Goal: Communication & Community: Ask a question

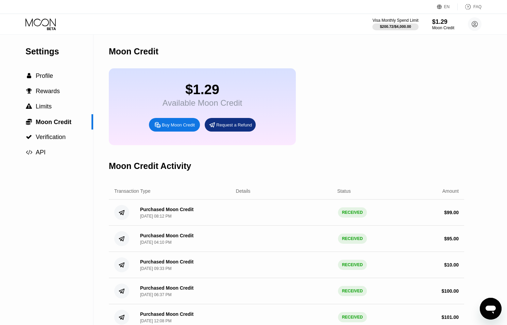
drag, startPoint x: 466, startPoint y: 28, endPoint x: 473, endPoint y: 25, distance: 7.3
click at [468, 28] on div "Visa Monthly Spend Limit $200.72 / $4,000.00 $1.29 Moon Credit aunglin@dithaila…" at bounding box center [426, 24] width 109 height 14
click at [473, 25] on circle at bounding box center [475, 24] width 14 height 14
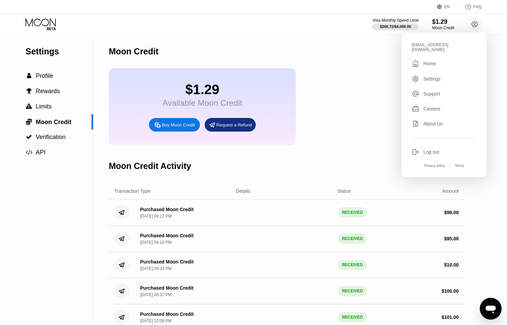
click at [429, 149] on div "Log out" at bounding box center [431, 151] width 16 height 5
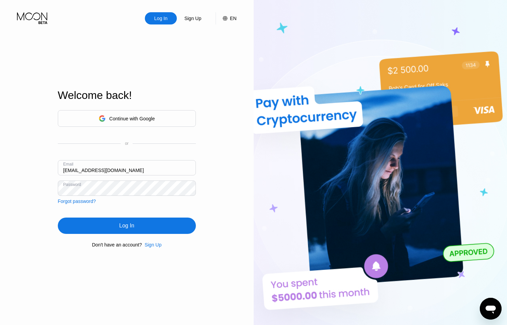
click at [88, 166] on input "[EMAIL_ADDRESS][DOMAIN_NAME]" at bounding box center [127, 167] width 138 height 15
click at [71, 169] on input "ceo@dithailand.com" at bounding box center [127, 167] width 138 height 15
type input "[PERSON_NAME][EMAIL_ADDRESS][DOMAIN_NAME]"
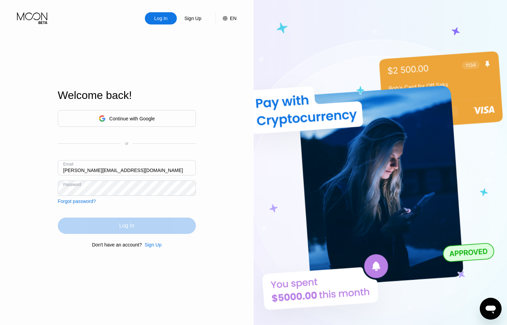
drag, startPoint x: 125, startPoint y: 230, endPoint x: 125, endPoint y: 221, distance: 8.8
click at [125, 229] on div "Log In" at bounding box center [126, 225] width 15 height 7
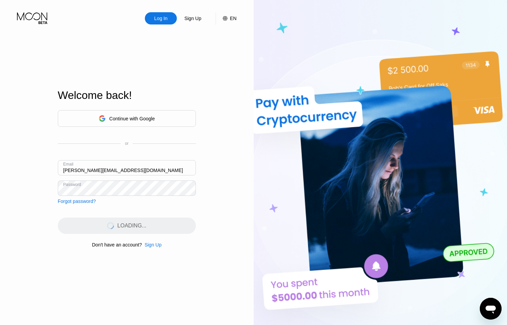
click at [120, 169] on input "thomas@dithailand.com" at bounding box center [127, 167] width 138 height 15
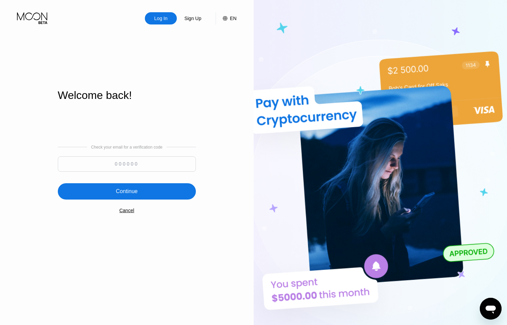
click at [131, 166] on input at bounding box center [127, 163] width 138 height 15
type input "328334"
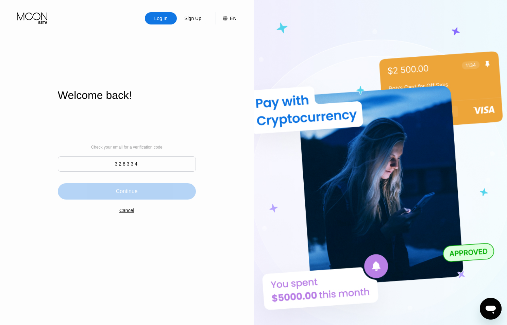
click at [146, 184] on div "Continue" at bounding box center [127, 191] width 138 height 16
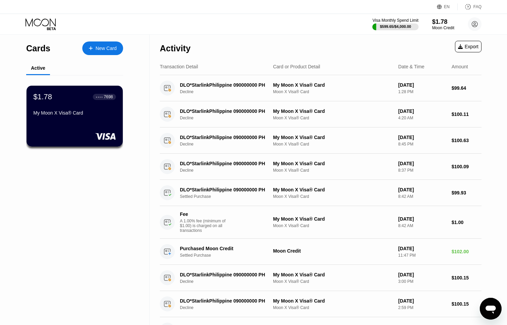
click at [487, 309] on icon "Open messaging window" at bounding box center [491, 310] width 10 height 8
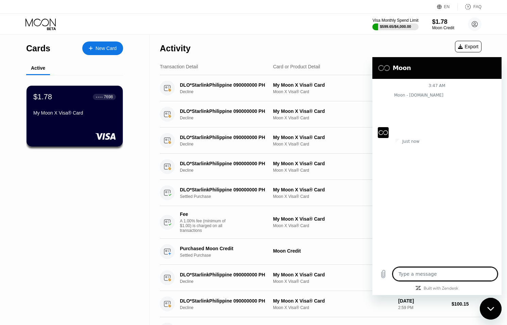
type textarea "x"
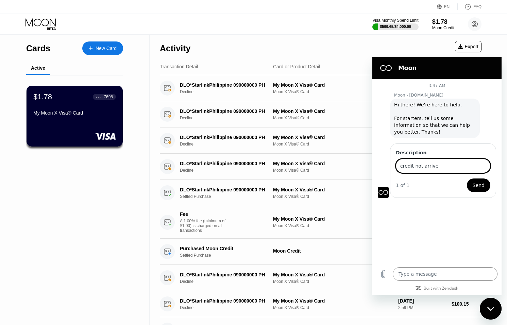
type input "credit not arrive"
click at [483, 188] on span "Send" at bounding box center [479, 185] width 12 height 8
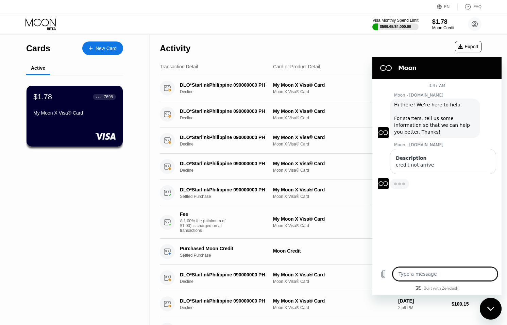
type textarea "x"
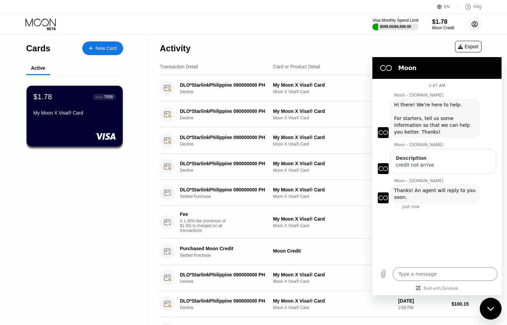
click at [474, 19] on circle at bounding box center [475, 24] width 14 height 14
click at [420, 275] on textarea at bounding box center [445, 274] width 105 height 14
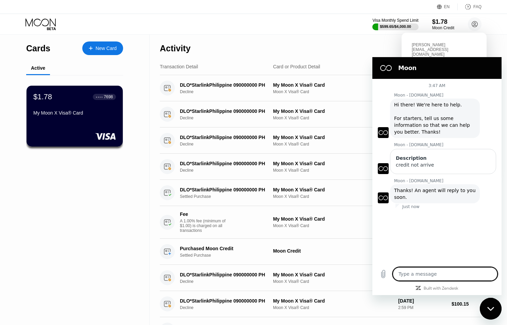
type textarea "0x29fc16759b758c126c8a6b5E245B4799ee5Fa1C3"
type textarea "x"
type textarea "0x29fc16759b758c126c8a6b5E245B4799ee5Fa1C3"
click at [490, 270] on icon "Send message" at bounding box center [491, 274] width 8 height 8
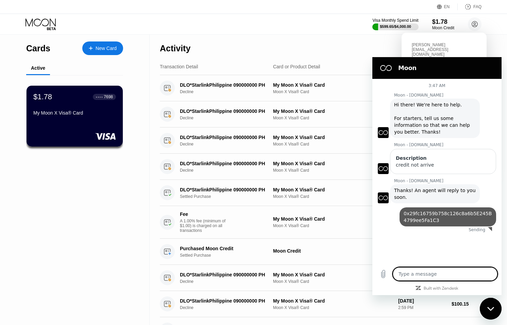
type textarea "x"
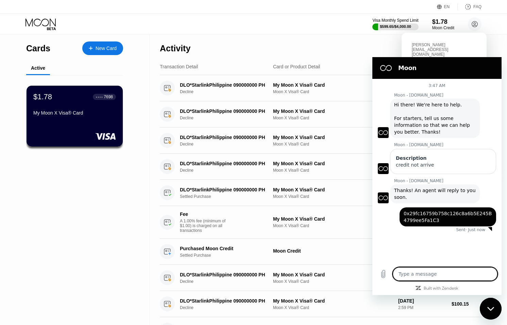
click at [427, 273] on textarea at bounding box center [445, 274] width 105 height 14
paste textarea "0x922fa50985eecce960b9f37b10ca404f55bf56bbb942975a54940b2a73619ffd"
type textarea "0x922fa50985eecce960b9f37b10ca404f55bf56bbb942975a54940b2a73619ffd"
type textarea "x"
type textarea "0x922fa50985eecce960b9f37b10ca404f55bf56bbb942975a54940b2a73619ffd"
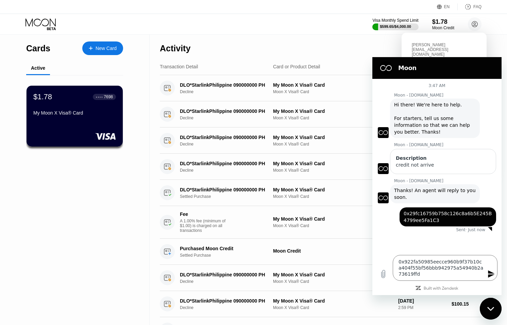
click at [486, 272] on button "Send message" at bounding box center [491, 274] width 14 height 14
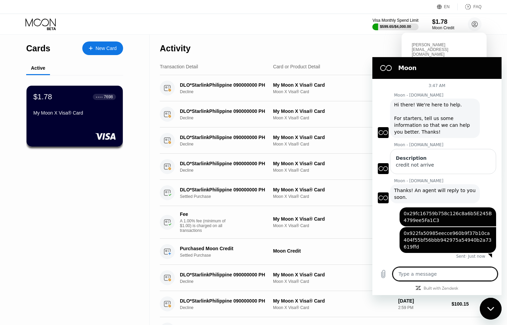
scroll to position [11, 0]
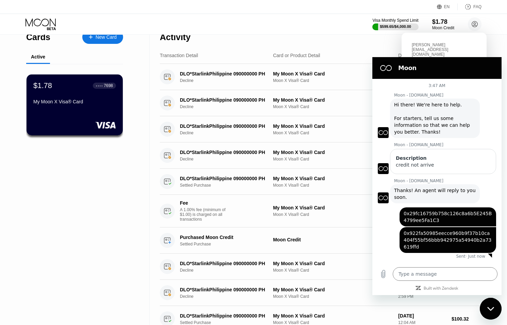
click at [486, 308] on div "Close messaging window" at bounding box center [490, 309] width 20 height 20
type textarea "x"
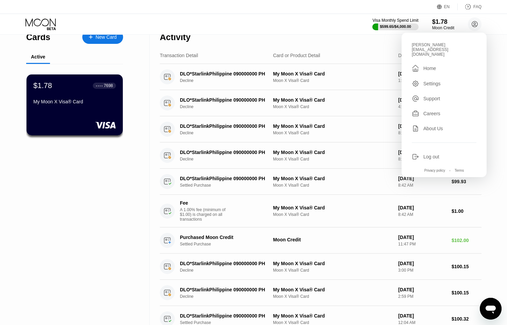
click at [427, 154] on div "Log out" at bounding box center [431, 156] width 16 height 5
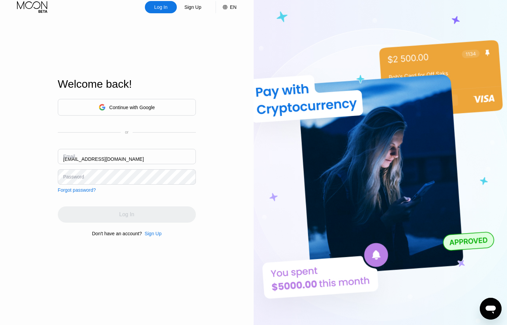
click at [69, 158] on div "Email ceo@dithailand.com" at bounding box center [127, 159] width 138 height 20
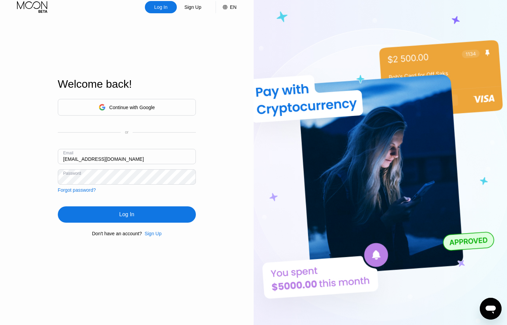
click at [70, 159] on input "[EMAIL_ADDRESS][DOMAIN_NAME]" at bounding box center [127, 156] width 138 height 15
type input "aunglin@dithailand.com"
click at [116, 203] on div "Continue with Google or Email aunglin@dithailand.com Password Forgot password? …" at bounding box center [127, 168] width 138 height 138
click at [123, 209] on div "Log In" at bounding box center [127, 214] width 138 height 16
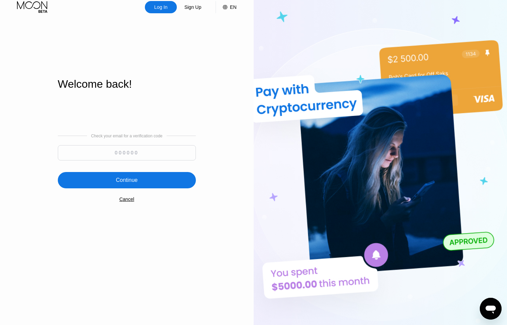
click at [126, 151] on input at bounding box center [127, 152] width 138 height 15
type input "755210"
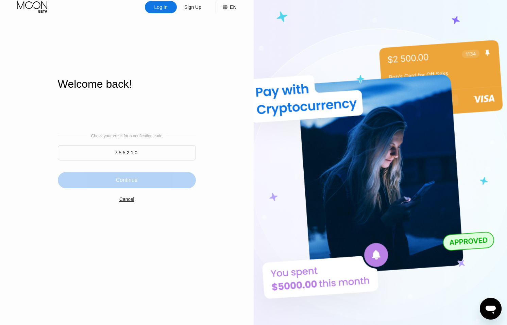
click at [186, 176] on div "Continue" at bounding box center [127, 180] width 138 height 16
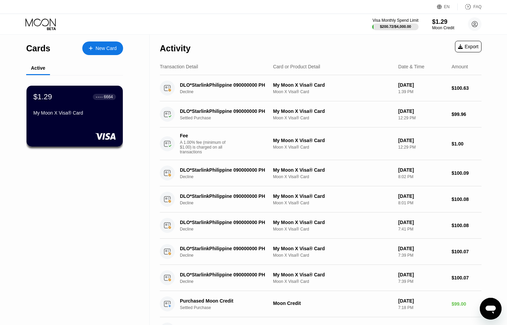
click at [482, 306] on div "Open messaging window" at bounding box center [490, 309] width 20 height 20
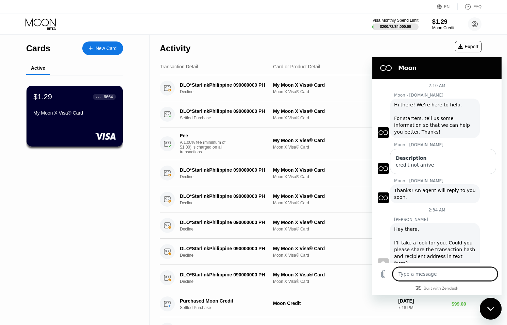
scroll to position [7, 0]
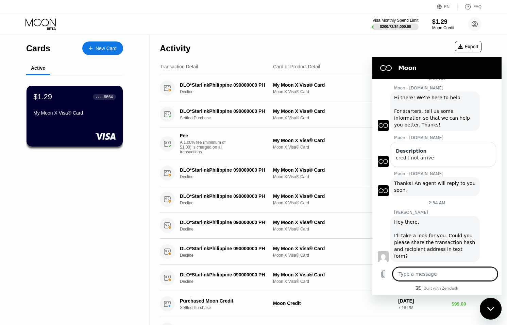
paste textarea "0xBc19dD946BF695f7d2A816916b3305242ca03aF7"
type textarea "0xBc19dD946BF695f7d2A816916b3305242ca03aF7"
type textarea "x"
type textarea "0xBc19dD946BF695f7d2A816916b3305242ca03aF7"
drag, startPoint x: 489, startPoint y: 276, endPoint x: 480, endPoint y: 275, distance: 8.5
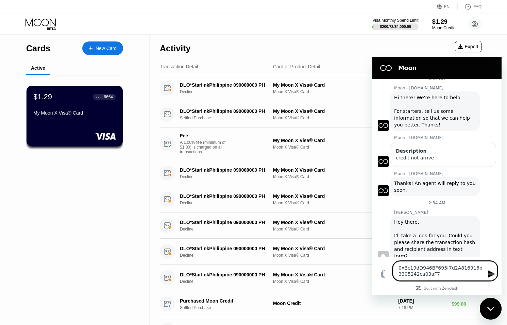
click at [489, 276] on icon "Send message" at bounding box center [491, 273] width 6 height 7
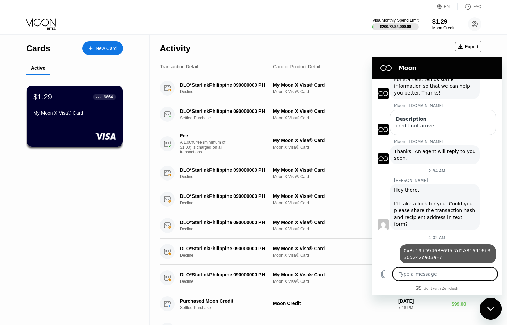
type textarea "x"
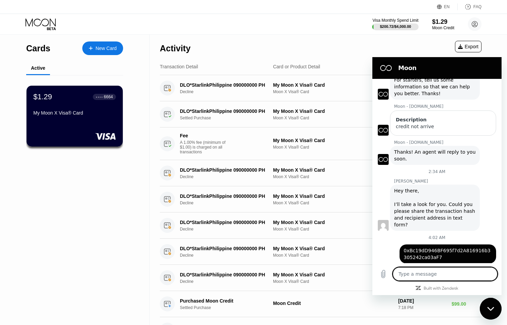
click at [444, 276] on textarea at bounding box center [445, 274] width 105 height 14
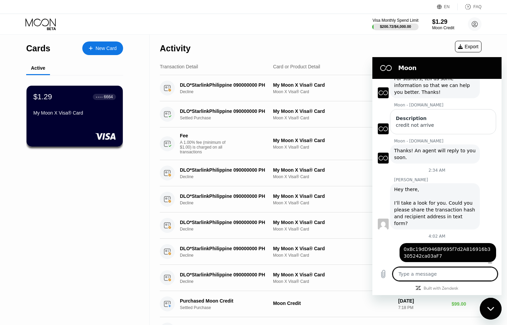
click at [418, 273] on textarea at bounding box center [445, 274] width 105 height 14
paste textarea "0xadd55319d1a22d0ce13f61ba743923288e906ca90d8a3c15fd947dd8e3905a23"
type textarea "0xadd55319d1a22d0ce13f61ba743923288e906ca90d8a3c15fd947dd8e3905a23"
type textarea "x"
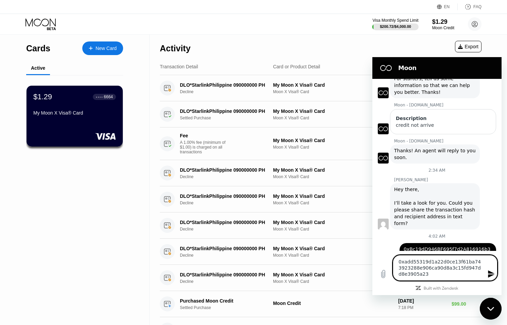
type textarea "0xadd55319d1a22d0ce13f61ba743923288e906ca90d8a3c15fd947dd8e3905a23"
click at [490, 273] on icon "Send message" at bounding box center [491, 273] width 6 height 7
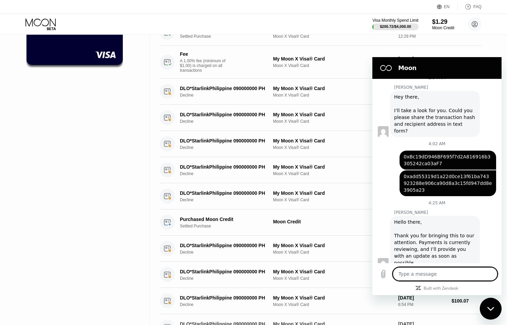
scroll to position [0, 0]
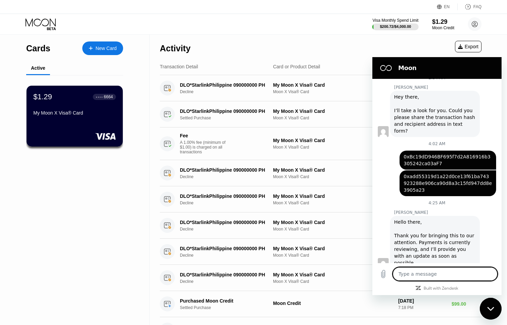
click at [492, 308] on icon "Close messaging window" at bounding box center [490, 309] width 7 height 4
type textarea "x"
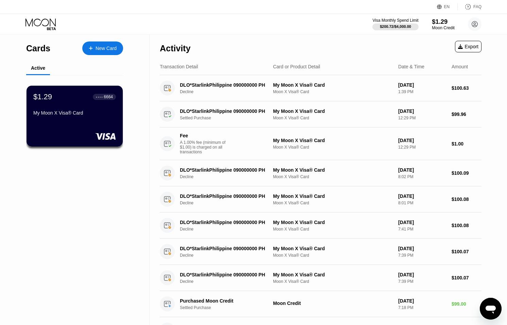
click at [442, 22] on div "$1.29" at bounding box center [443, 21] width 23 height 7
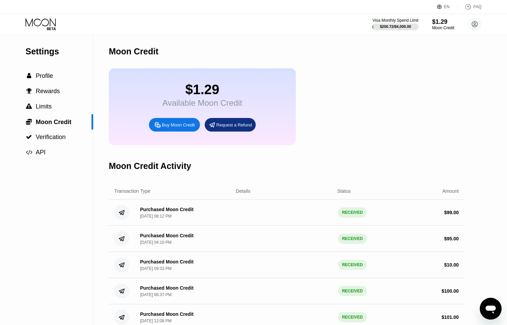
click at [284, 207] on div "Purchased Moon Credit [DATE] 08:12 PM RECEIVED $ 99.00" at bounding box center [286, 213] width 355 height 26
click at [475, 26] on icon at bounding box center [475, 24] width 4 height 4
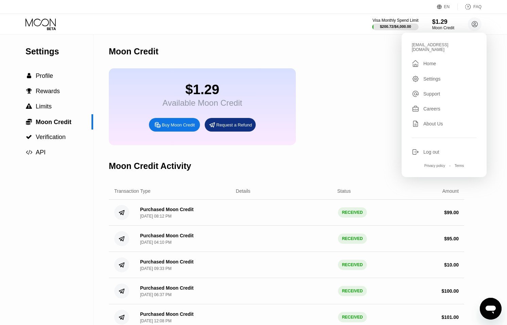
click at [418, 148] on icon at bounding box center [415, 151] width 7 height 7
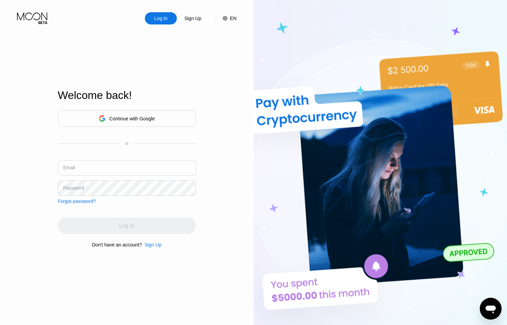
type input "[EMAIL_ADDRESS][DOMAIN_NAME]"
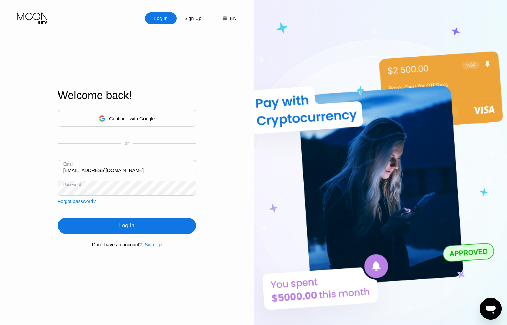
click at [135, 228] on div "Log In" at bounding box center [127, 226] width 138 height 16
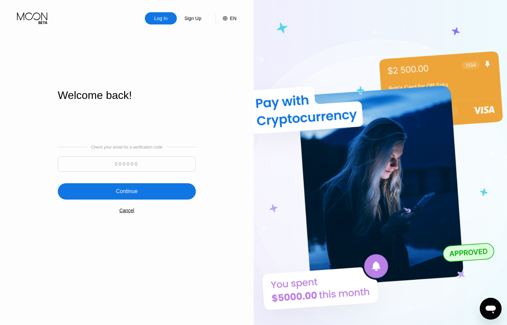
click at [180, 158] on input at bounding box center [127, 163] width 138 height 15
click at [172, 188] on div "Continue" at bounding box center [127, 191] width 138 height 16
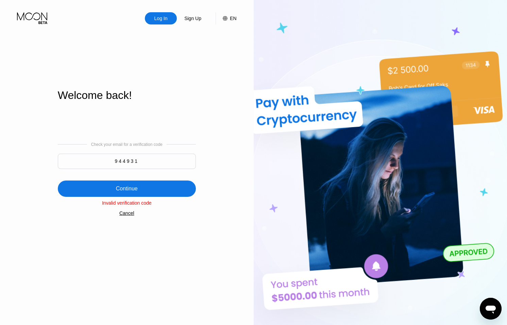
click at [156, 166] on input "944931" at bounding box center [127, 161] width 138 height 15
type input "944913"
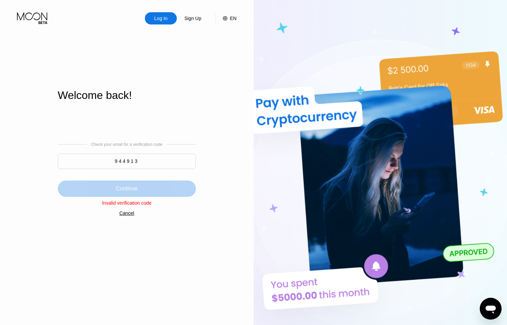
click at [168, 185] on div "Continue" at bounding box center [127, 189] width 138 height 16
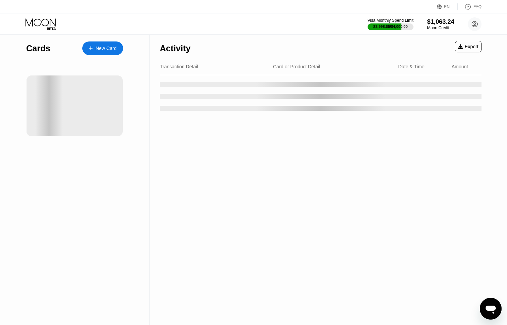
click at [492, 305] on icon "Open messaging window" at bounding box center [491, 309] width 12 height 12
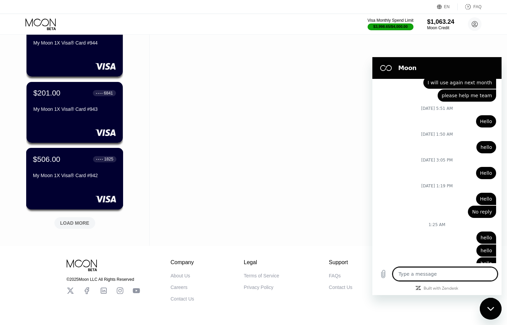
scroll to position [224, 0]
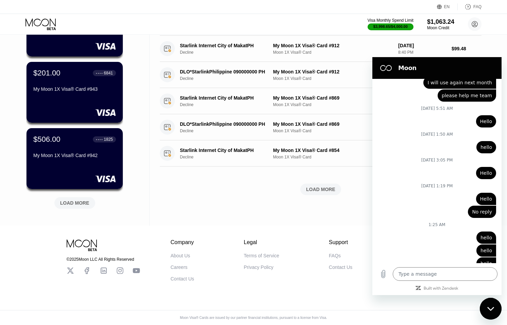
click at [80, 201] on div "LOAD MORE" at bounding box center [74, 203] width 29 height 6
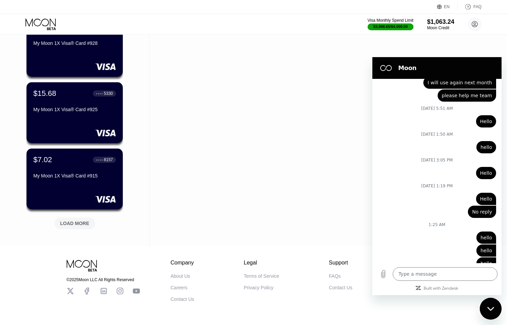
scroll to position [555, 0]
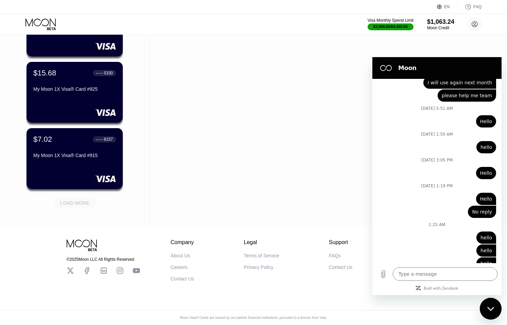
click at [84, 198] on div "LOAD MORE" at bounding box center [74, 203] width 41 height 12
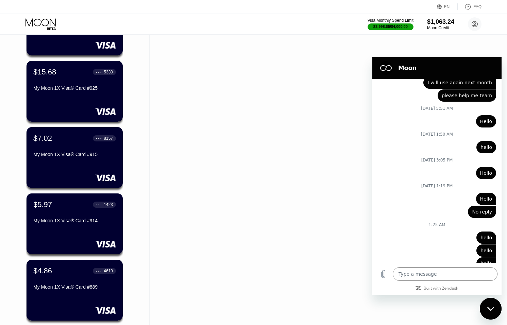
scroll to position [558, 0]
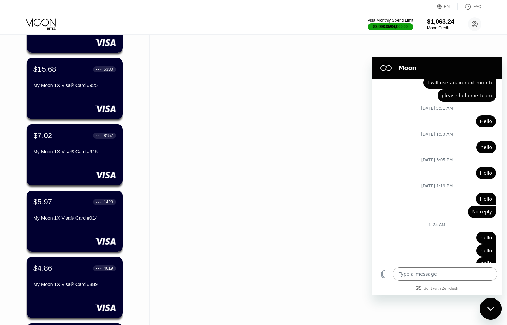
drag, startPoint x: 492, startPoint y: 313, endPoint x: 484, endPoint y: 310, distance: 8.7
click at [492, 313] on div "Close messaging window" at bounding box center [490, 309] width 20 height 20
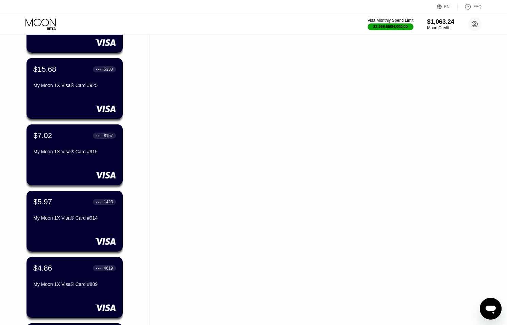
scroll to position [887, 0]
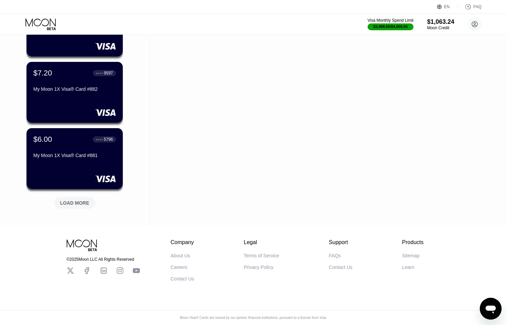
click at [343, 267] on div "Contact Us" at bounding box center [340, 267] width 23 height 5
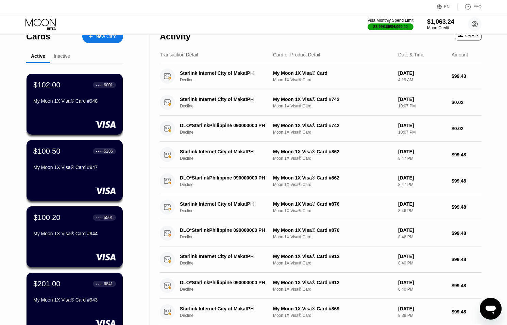
scroll to position [0, 0]
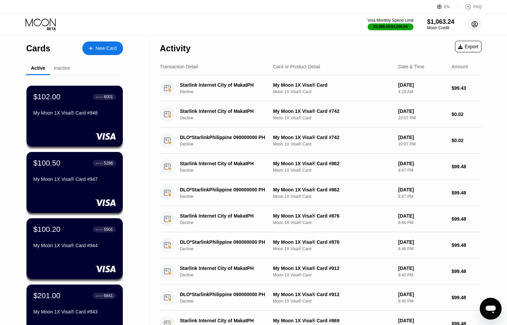
click at [472, 26] on circle at bounding box center [475, 24] width 14 height 14
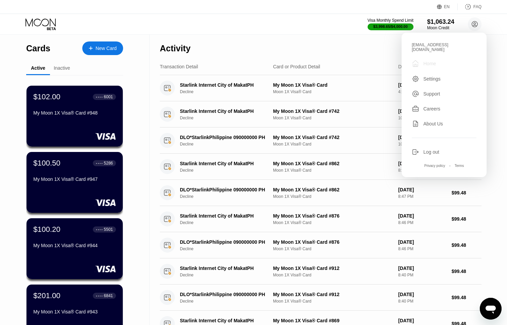
click at [433, 61] on div "Home" at bounding box center [429, 63] width 13 height 5
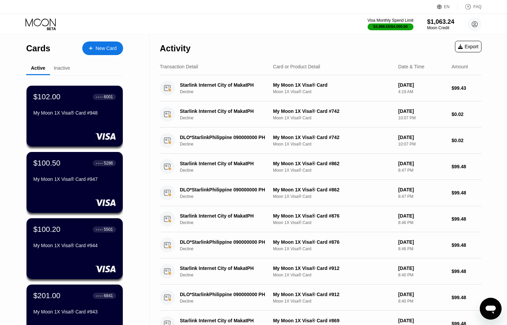
drag, startPoint x: 489, startPoint y: 306, endPoint x: 492, endPoint y: 305, distance: 4.1
click at [489, 306] on icon "Open messaging window" at bounding box center [491, 310] width 10 height 8
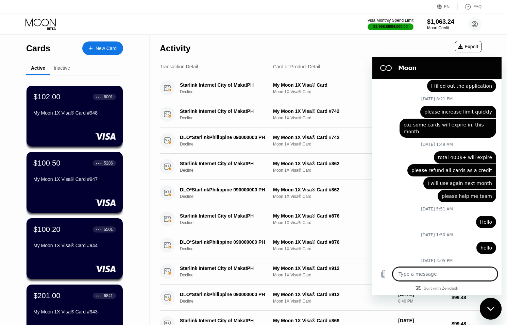
scroll to position [2362, 0]
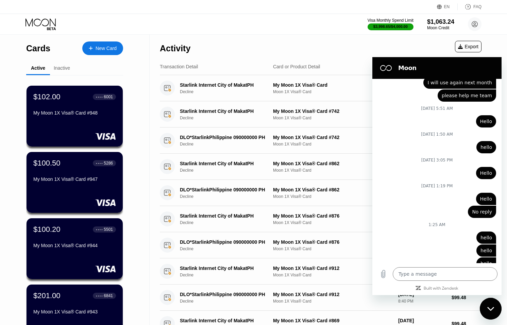
click at [495, 311] on div "Close messaging window" at bounding box center [490, 309] width 20 height 20
type textarea "x"
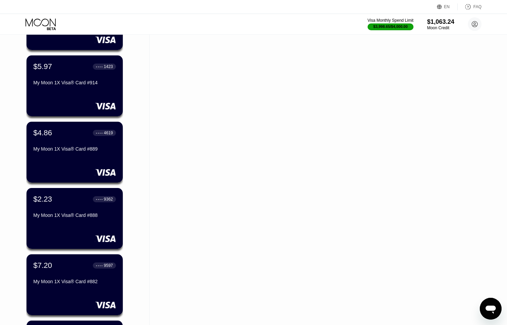
scroll to position [887, 0]
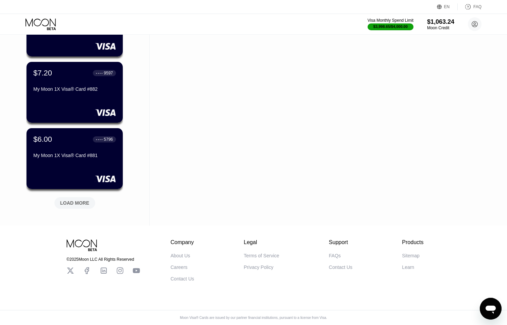
click at [187, 279] on div "Contact Us" at bounding box center [182, 278] width 23 height 5
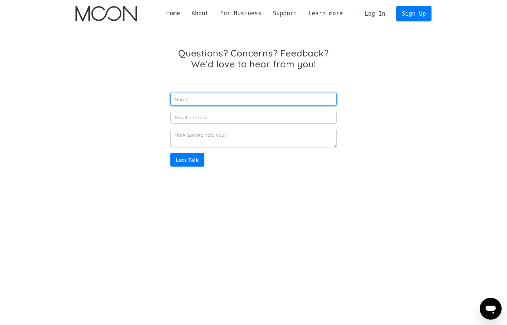
click at [187, 101] on input "Email Form" at bounding box center [253, 99] width 166 height 13
type input "[DOMAIN_NAME]"
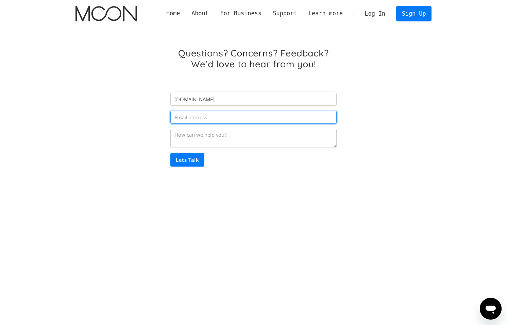
click at [183, 118] on input "Email Form" at bounding box center [253, 117] width 166 height 13
type input "[EMAIL_ADDRESS][DOMAIN_NAME]"
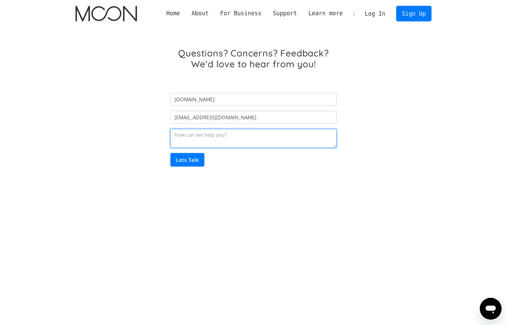
click at [188, 144] on textarea "Email Form" at bounding box center [253, 138] width 166 height 19
type textarea "about limit increase"
click at [197, 157] on input "Lets Talk" at bounding box center [187, 160] width 34 height 14
type input "Please wait..."
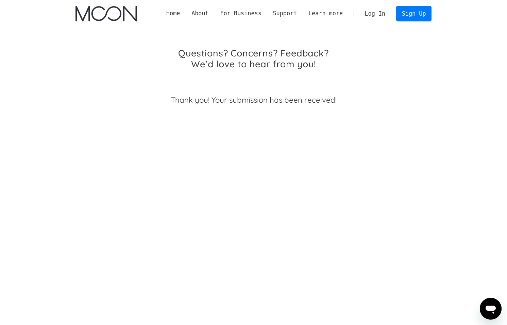
click at [375, 15] on link "Log In" at bounding box center [375, 13] width 32 height 15
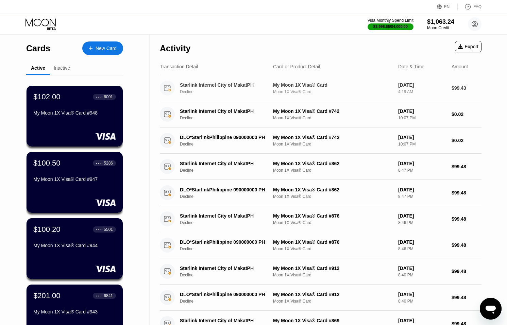
click at [245, 89] on div "Starlink Internet City of MakatPH Decline" at bounding box center [228, 88] width 97 height 12
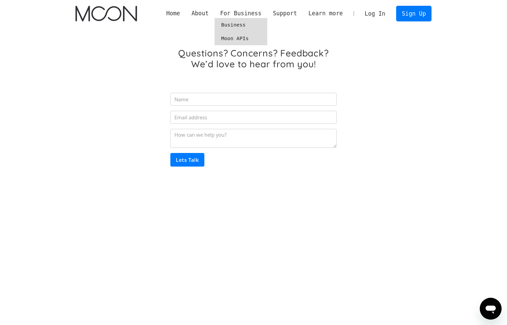
click at [233, 35] on link "Moon APIs" at bounding box center [241, 39] width 53 height 14
click at [244, 22] on link "Business" at bounding box center [241, 25] width 53 height 14
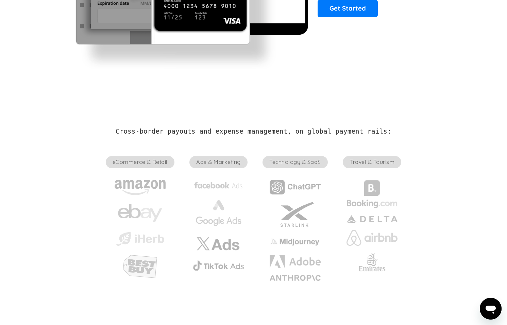
scroll to position [151, 0]
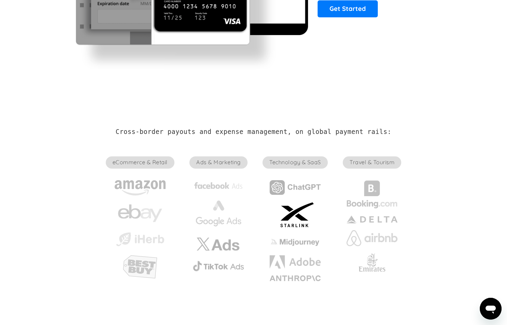
click at [296, 219] on img at bounding box center [295, 216] width 44 height 28
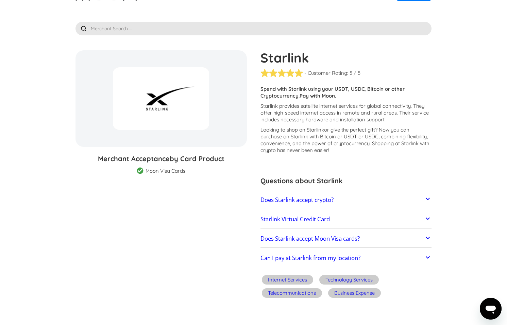
click at [168, 28] on input "text" at bounding box center [253, 29] width 356 height 14
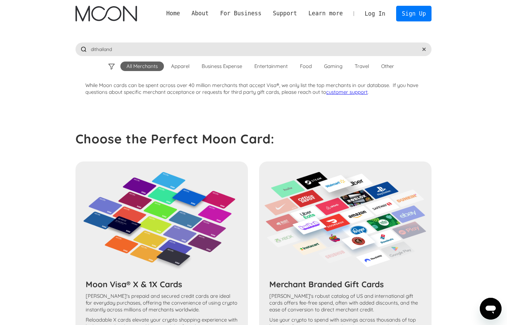
click at [230, 68] on div "Business Expense" at bounding box center [222, 66] width 40 height 7
click at [268, 63] on div "Entertainment" at bounding box center [270, 66] width 33 height 7
click at [298, 64] on div "Food" at bounding box center [306, 67] width 24 height 10
click at [332, 66] on div "Gaming" at bounding box center [333, 66] width 18 height 7
click at [160, 48] on input "dithailand" at bounding box center [253, 50] width 356 height 14
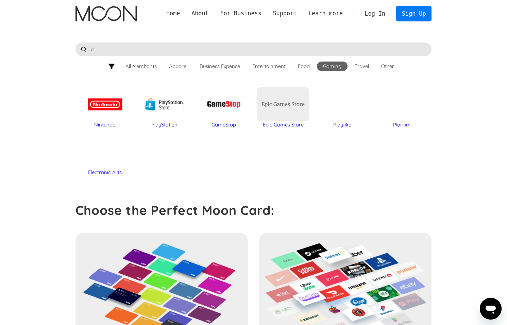
type input "d"
click at [137, 62] on div "All Merchants" at bounding box center [141, 67] width 44 height 10
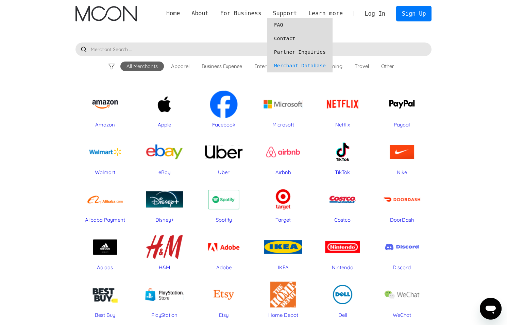
click at [291, 51] on link "Partner Inquiries" at bounding box center [299, 52] width 65 height 14
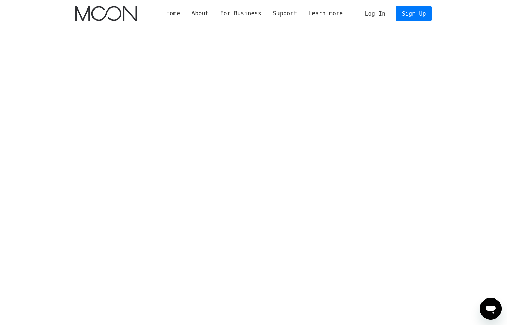
click at [493, 306] on icon "Open messaging window" at bounding box center [491, 310] width 10 height 8
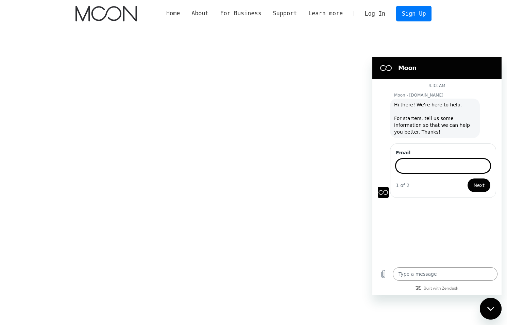
click at [488, 307] on icon "Close messaging window" at bounding box center [490, 309] width 7 height 4
type textarea "x"
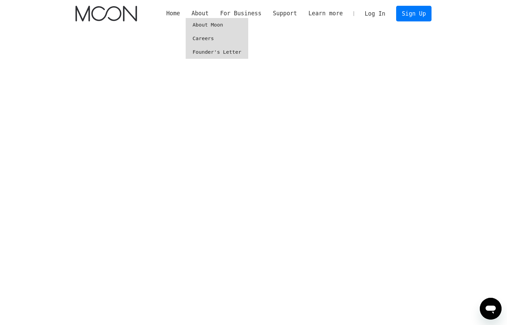
click at [217, 48] on link "Founder's Letter" at bounding box center [217, 52] width 62 height 14
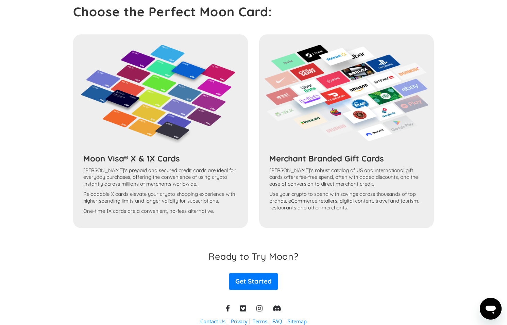
scroll to position [336, 0]
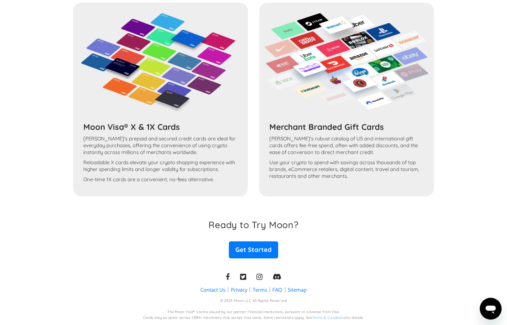
click at [185, 92] on div "Moon Visa® X & 1X Cards Moon's prepaid and secured credit cards are ideal for e…" at bounding box center [253, 100] width 361 height 194
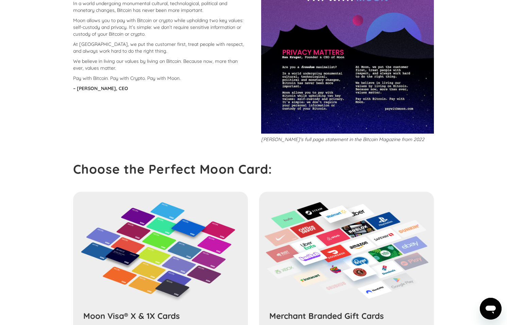
scroll to position [0, 0]
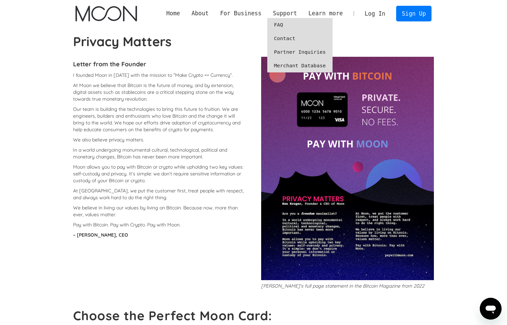
click at [295, 64] on link "Merchant Database" at bounding box center [299, 66] width 65 height 14
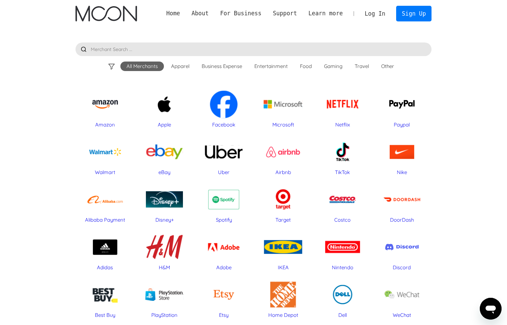
click at [225, 101] on div "Facebook" at bounding box center [224, 104] width 53 height 34
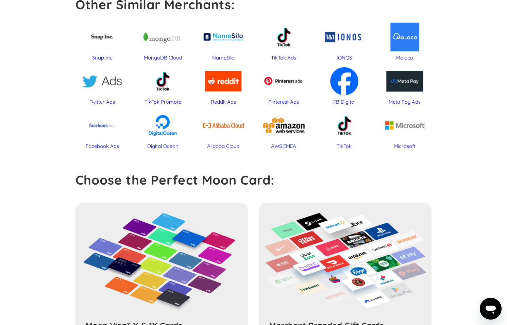
scroll to position [362, 0]
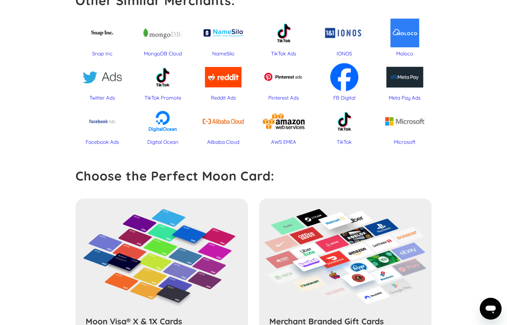
click at [344, 126] on div "TikTok" at bounding box center [344, 121] width 54 height 35
